Goal: Task Accomplishment & Management: Manage account settings

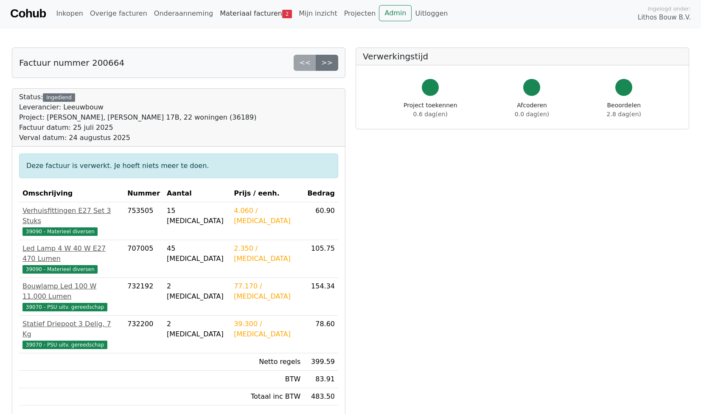
click at [231, 14] on link "Materiaal facturen 2" at bounding box center [256, 13] width 79 height 17
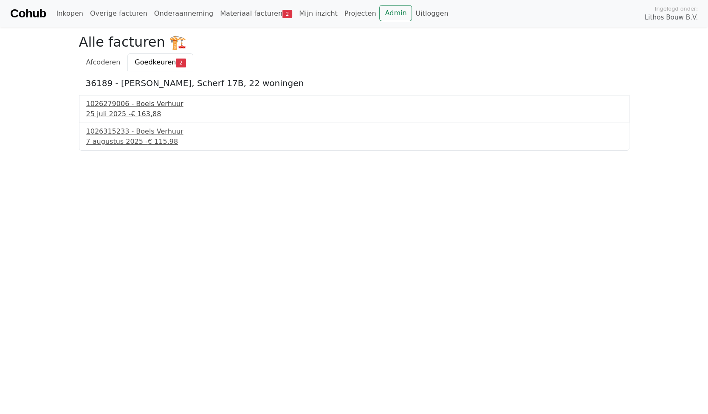
click at [133, 112] on span "€ 163,88" at bounding box center [146, 114] width 30 height 8
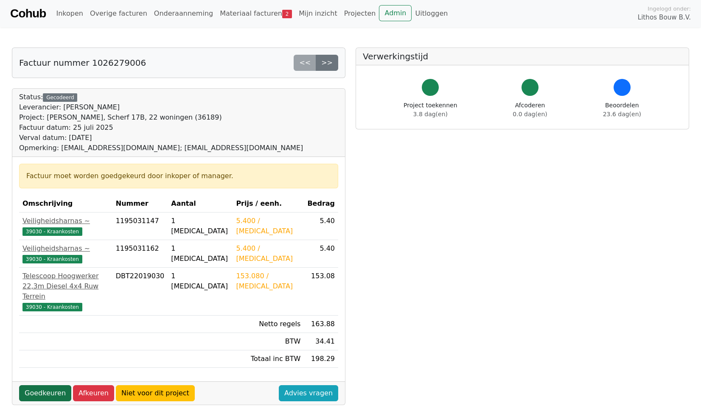
click at [47, 394] on link "Goedkeuren" at bounding box center [45, 394] width 52 height 16
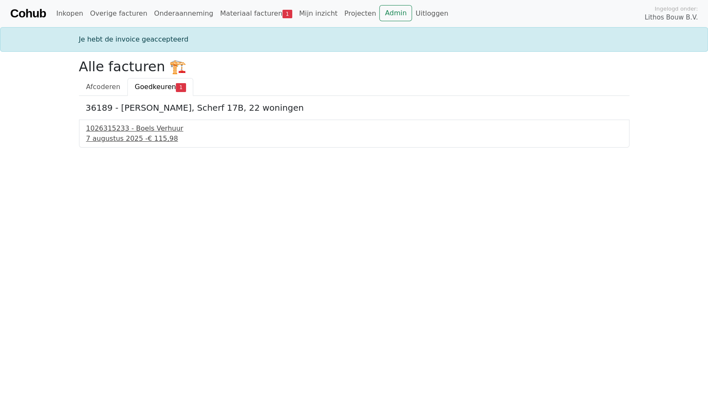
click at [115, 131] on div "1026315233 - Boels Verhuur" at bounding box center [354, 129] width 536 height 10
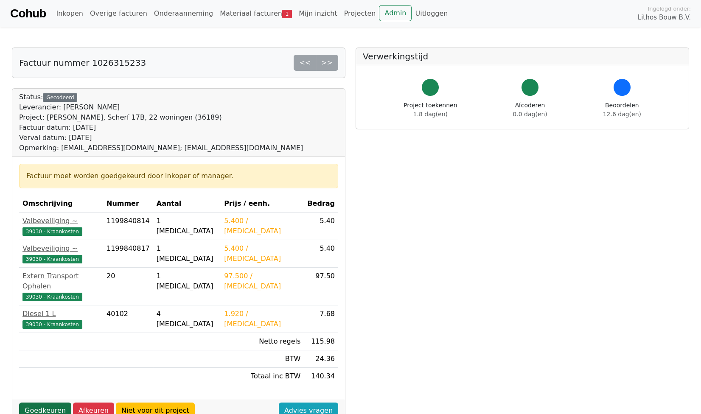
click at [49, 403] on link "Goedkeuren" at bounding box center [45, 411] width 52 height 16
